Goal: Information Seeking & Learning: Find specific fact

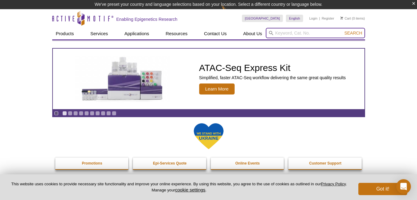
click at [302, 36] on input "search" at bounding box center [315, 33] width 99 height 10
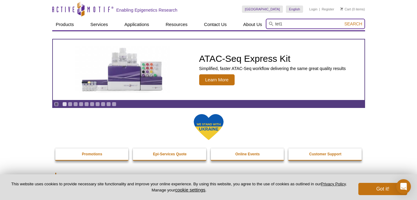
type input "tet1"
click at [353, 24] on button "Search" at bounding box center [352, 23] width 21 height 5
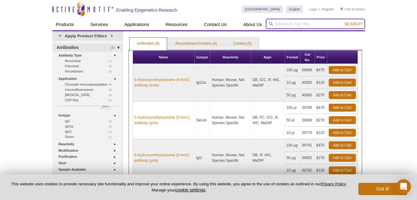
click at [295, 23] on input "search" at bounding box center [315, 24] width 99 height 10
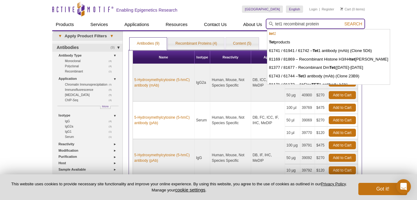
type input "tet1 recombinat protein"
click at [353, 24] on button "Search" at bounding box center [352, 23] width 21 height 5
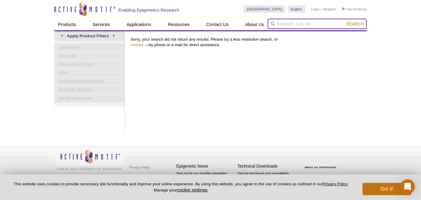
click at [307, 25] on input "search" at bounding box center [317, 24] width 99 height 10
paste input "1418-2136"
type input "1418-2136"
click at [356, 24] on button "Search" at bounding box center [355, 23] width 21 height 5
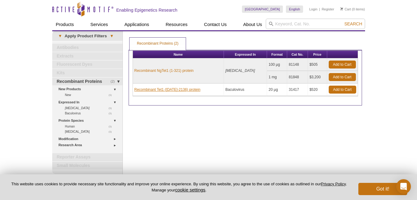
click at [183, 90] on link "Recombinant Tet1 ([DATE]-2136) protein" at bounding box center [167, 89] width 66 height 5
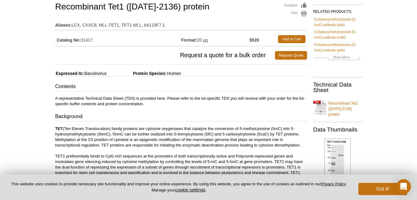
scroll to position [62, 0]
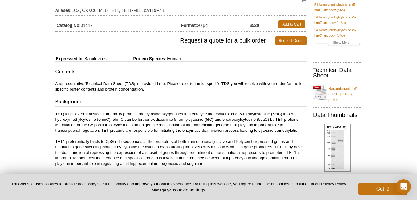
click at [346, 88] on link "Recombinant Tet1 ([DATE]-2136) protein" at bounding box center [337, 92] width 49 height 20
